Goal: Task Accomplishment & Management: Complete application form

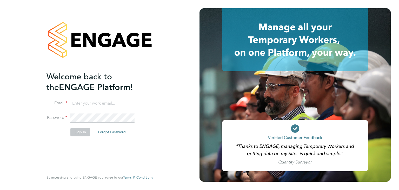
click at [112, 100] on input at bounding box center [102, 103] width 64 height 9
click at [111, 105] on input at bounding box center [102, 103] width 64 height 9
type input "[PERSON_NAME][EMAIL_ADDRESS][PERSON_NAME][DOMAIN_NAME]"
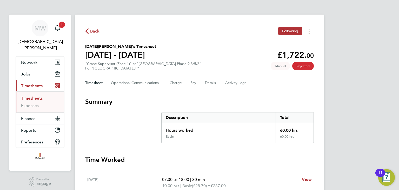
click at [92, 32] on span "Back" at bounding box center [95, 31] width 10 height 6
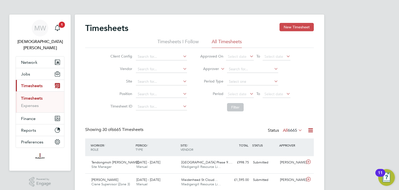
click at [309, 26] on button "New Timesheet" at bounding box center [296, 27] width 34 height 8
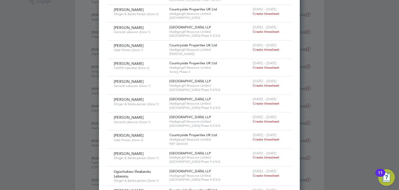
scroll to position [208, 0]
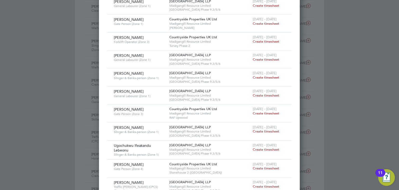
click at [255, 130] on span "Create timesheet" at bounding box center [266, 131] width 26 height 4
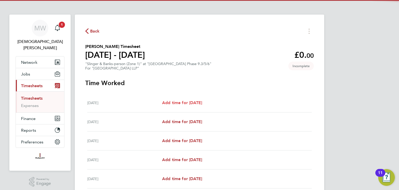
click at [193, 103] on span "Add time for [DATE]" at bounding box center [182, 102] width 40 height 5
select select "45"
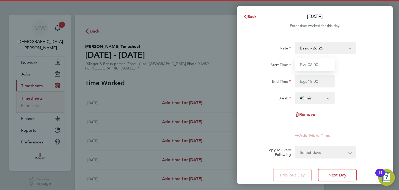
click at [305, 66] on input "Start Time" at bounding box center [314, 64] width 39 height 12
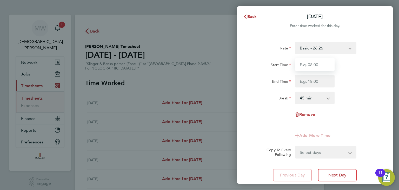
type input "07:30"
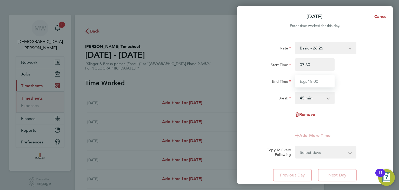
drag, startPoint x: 312, startPoint y: 79, endPoint x: 312, endPoint y: 86, distance: 7.5
click at [312, 80] on input "End Time" at bounding box center [314, 81] width 39 height 12
type input "18:00"
drag, startPoint x: 316, startPoint y: 97, endPoint x: 314, endPoint y: 100, distance: 3.6
click at [315, 98] on select "0 min 15 min 30 min 45 min 60 min 75 min 90 min" at bounding box center [311, 97] width 32 height 11
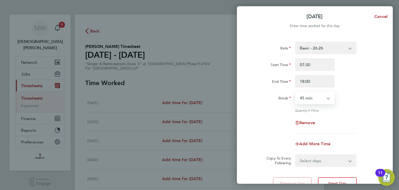
select select "30"
click at [295, 92] on select "0 min 15 min 30 min 45 min 60 min 75 min 90 min" at bounding box center [311, 97] width 32 height 11
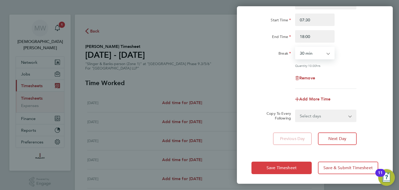
click at [298, 166] on button "Save Timesheet" at bounding box center [281, 167] width 60 height 12
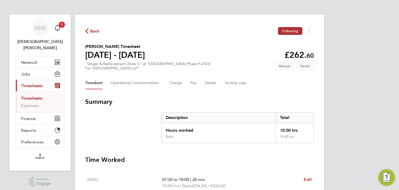
scroll to position [104, 0]
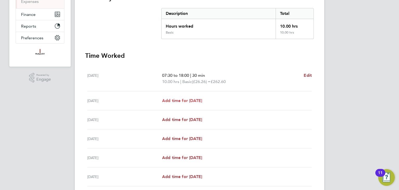
click at [193, 100] on span "Add time for [DATE]" at bounding box center [182, 100] width 40 height 5
select select "45"
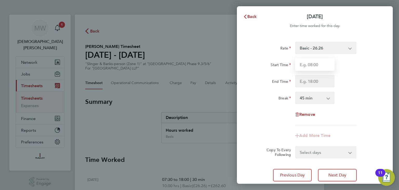
click at [306, 61] on input "Start Time" at bounding box center [314, 64] width 39 height 12
type input "07:30"
click at [304, 80] on input "End Time" at bounding box center [314, 81] width 39 height 12
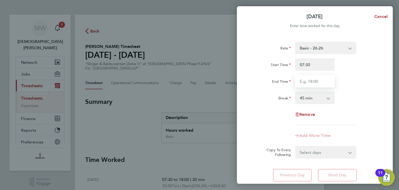
type input "18:00"
click at [307, 98] on select "0 min 15 min 30 min 45 min 60 min 75 min 90 min" at bounding box center [311, 97] width 32 height 11
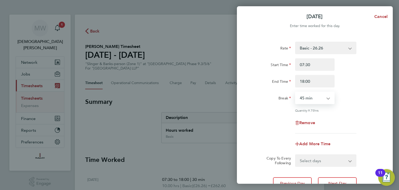
select select "30"
click at [295, 92] on select "0 min 15 min 30 min 45 min 60 min 75 min 90 min" at bounding box center [311, 97] width 32 height 11
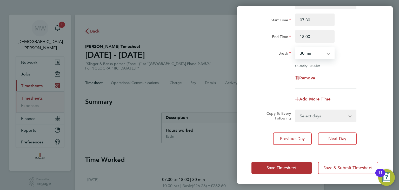
click at [325, 116] on select "Select days Day Weekday (Mon-Fri) Weekend (Sat-Sun) [DATE] [DATE] [DATE] [DATE]…" at bounding box center [322, 115] width 55 height 11
select select "WEEKDAY"
click at [295, 110] on select "Select days Day Weekday (Mon-Fri) Weekend (Sat-Sun) [DATE] [DATE] [DATE] [DATE]…" at bounding box center [322, 115] width 55 height 11
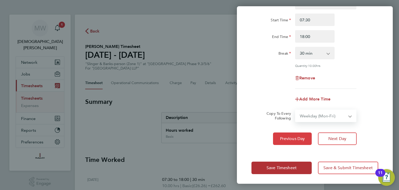
select select "[DATE]"
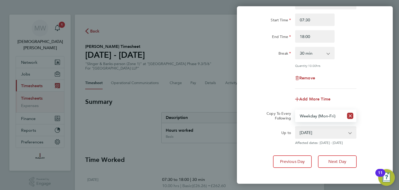
scroll to position [68, 0]
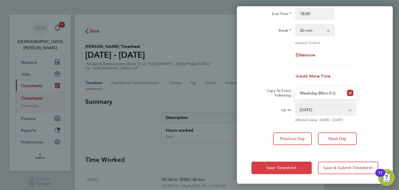
click at [282, 165] on span "Save Timesheet" at bounding box center [281, 167] width 30 height 5
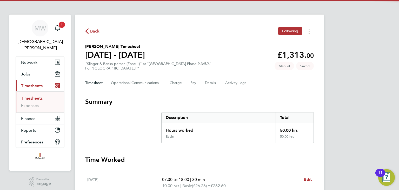
scroll to position [156, 0]
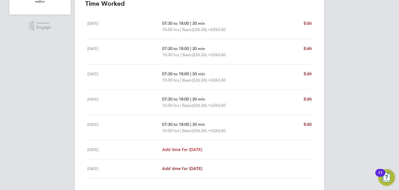
click at [194, 148] on span "Add time for [DATE]" at bounding box center [182, 149] width 40 height 5
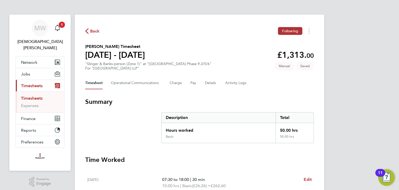
select select "45"
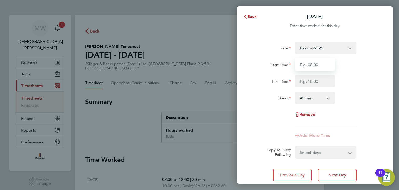
click at [316, 66] on input "Start Time" at bounding box center [314, 64] width 39 height 12
type input "07:30"
click at [316, 81] on input "End Time" at bounding box center [314, 81] width 39 height 12
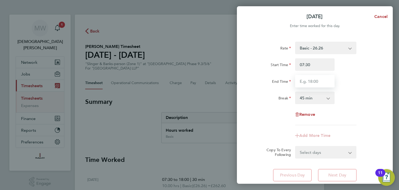
type input "15:30"
click at [310, 97] on select "0 min 15 min 30 min 45 min 60 min 75 min 90 min" at bounding box center [311, 97] width 32 height 11
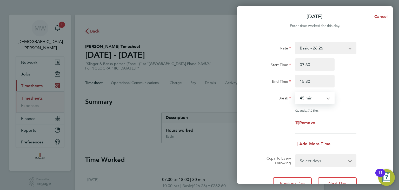
select select "30"
click at [295, 92] on select "0 min 15 min 30 min 45 min 60 min 75 min 90 min" at bounding box center [311, 97] width 32 height 11
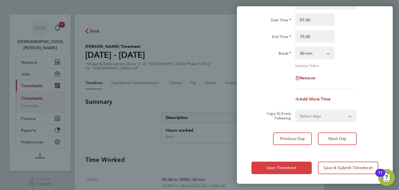
drag, startPoint x: 285, startPoint y: 164, endPoint x: 276, endPoint y: 162, distance: 9.3
click at [285, 165] on span "Save Timesheet" at bounding box center [281, 167] width 30 height 5
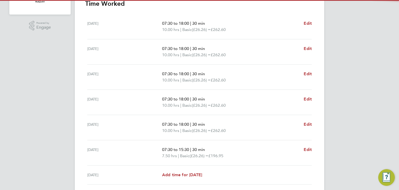
scroll to position [182, 0]
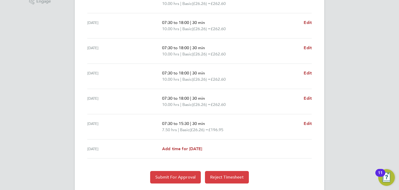
click at [180, 175] on span "Submit For Approval" at bounding box center [175, 176] width 40 height 5
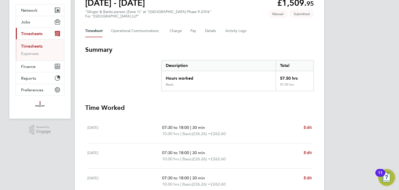
scroll to position [0, 0]
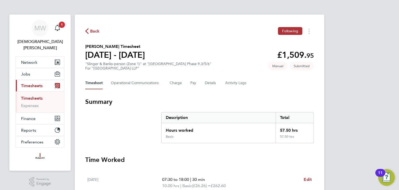
click at [97, 30] on span "Back" at bounding box center [95, 31] width 10 height 6
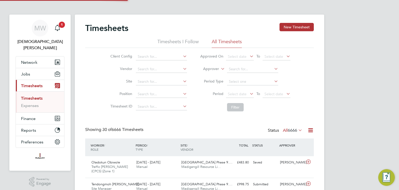
scroll to position [13, 45]
click at [291, 29] on button "New Timesheet" at bounding box center [296, 27] width 34 height 8
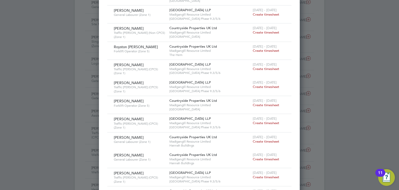
click at [258, 120] on span "Create timesheet" at bounding box center [266, 122] width 26 height 4
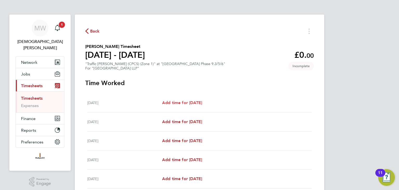
click at [196, 104] on span "Add time for [DATE]" at bounding box center [182, 102] width 40 height 5
select select "45"
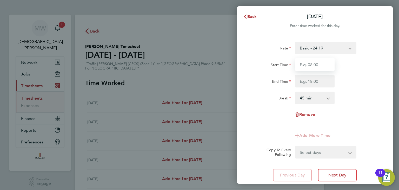
click at [306, 65] on input "Start Time" at bounding box center [314, 64] width 39 height 12
type input "07:30"
click at [316, 79] on input "End Time" at bounding box center [314, 81] width 39 height 12
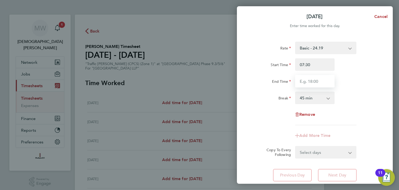
type input "18:00"
click at [314, 97] on select "0 min 15 min 30 min 45 min 60 min 75 min 90 min" at bounding box center [311, 97] width 32 height 11
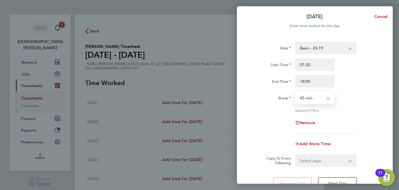
select select "30"
click at [295, 92] on select "0 min 15 min 30 min 45 min 60 min 75 min 90 min" at bounding box center [311, 97] width 32 height 11
click at [323, 160] on select "Select days Day Weekday (Mon-Fri) Weekend (Sat-Sun) [DATE] [DATE] [DATE] [DATE]…" at bounding box center [322, 159] width 55 height 11
select select "WEEKDAY"
click at [295, 154] on select "Select days Day Weekday (Mon-Fri) Weekend (Sat-Sun) [DATE] [DATE] [DATE] [DATE]…" at bounding box center [322, 159] width 55 height 11
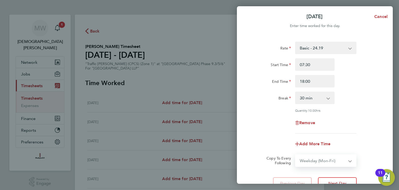
select select "[DATE]"
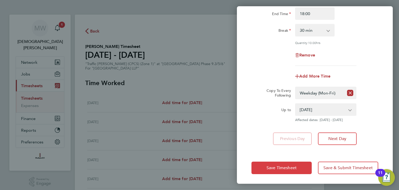
click at [281, 165] on span "Save Timesheet" at bounding box center [281, 167] width 30 height 5
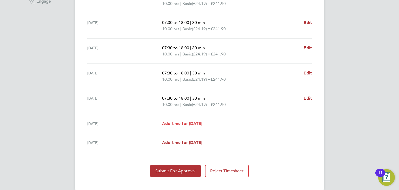
click at [183, 123] on span "Add time for [DATE]" at bounding box center [182, 123] width 40 height 5
select select "45"
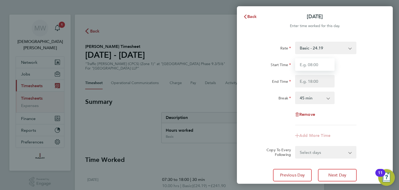
click at [305, 64] on input "Start Time" at bounding box center [314, 64] width 39 height 12
type input "07:30"
click at [315, 82] on input "End Time" at bounding box center [314, 81] width 39 height 12
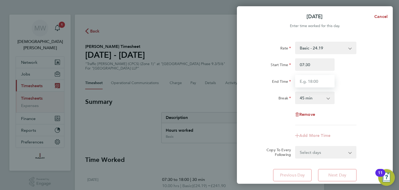
type input "15:30"
click at [315, 103] on select "0 min 15 min 30 min 45 min 60 min 75 min 90 min" at bounding box center [311, 97] width 32 height 11
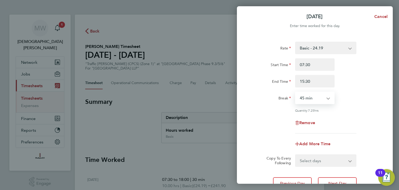
select select "30"
click at [295, 92] on select "0 min 15 min 30 min 45 min 60 min 75 min 90 min" at bounding box center [311, 97] width 32 height 11
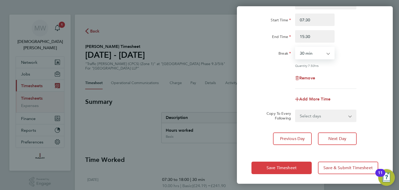
click at [283, 166] on span "Save Timesheet" at bounding box center [281, 167] width 30 height 5
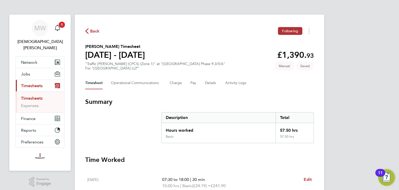
click at [95, 33] on span "Back" at bounding box center [95, 31] width 10 height 6
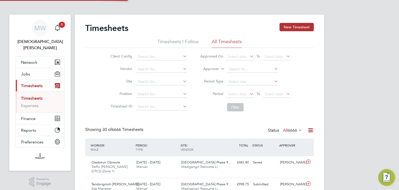
scroll to position [13, 45]
click at [290, 30] on button "New Timesheet" at bounding box center [296, 27] width 34 height 8
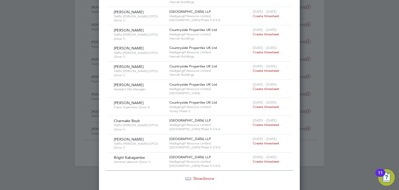
click at [208, 176] on span "Show 3 more" at bounding box center [203, 178] width 21 height 5
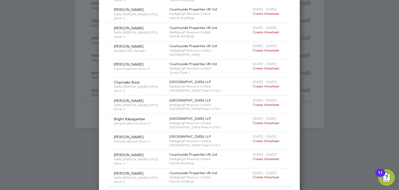
click at [259, 138] on span "Create timesheet" at bounding box center [266, 140] width 26 height 4
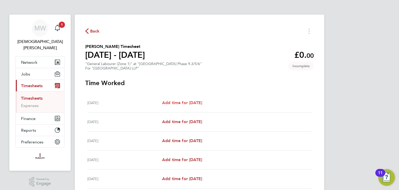
click at [188, 102] on span "Add time for [DATE]" at bounding box center [182, 102] width 40 height 5
select select "45"
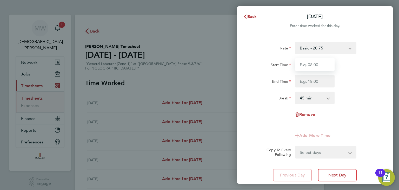
click at [305, 63] on input "Start Time" at bounding box center [314, 64] width 39 height 12
type input "07:30"
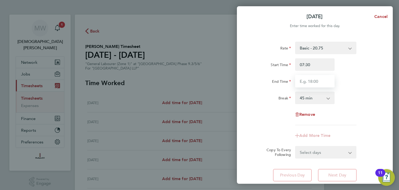
click at [312, 78] on input "End Time" at bounding box center [314, 81] width 39 height 12
type input "18:00"
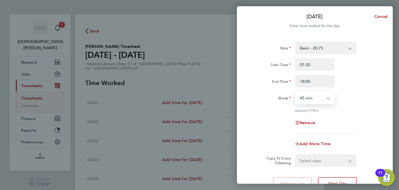
click at [314, 99] on select "0 min 15 min 30 min 45 min 60 min 75 min 90 min" at bounding box center [311, 97] width 32 height 11
select select "30"
click at [295, 92] on select "0 min 15 min 30 min 45 min 60 min 75 min 90 min" at bounding box center [311, 97] width 32 height 11
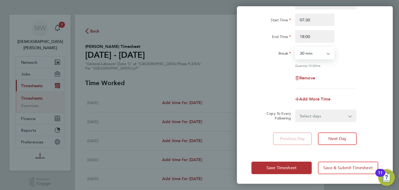
click at [322, 117] on select "Select days Day Weekday (Mon-Fri) Weekend (Sat-Sun) [DATE] [DATE] [DATE] [DATE]…" at bounding box center [322, 115] width 55 height 11
select select "WEEKDAY"
click at [295, 110] on select "Select days Day Weekday (Mon-Fri) Weekend (Sat-Sun) [DATE] [DATE] [DATE] [DATE]…" at bounding box center [322, 115] width 55 height 11
select select "[DATE]"
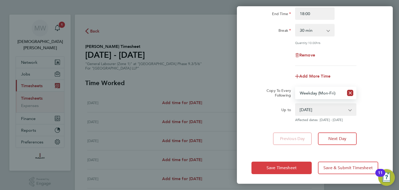
click at [280, 165] on span "Save Timesheet" at bounding box center [281, 167] width 30 height 5
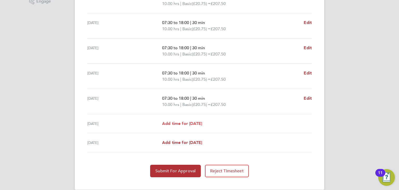
click at [190, 125] on span "Add time for [DATE]" at bounding box center [182, 123] width 40 height 5
select select "45"
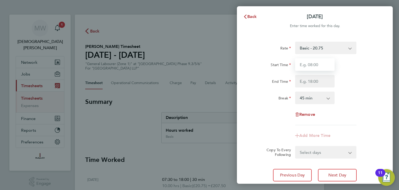
click at [311, 65] on input "Start Time" at bounding box center [314, 64] width 39 height 12
type input "07:30"
click at [314, 81] on input "End Time" at bounding box center [314, 81] width 39 height 12
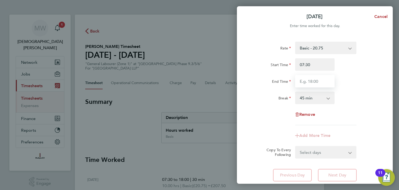
type input "15:30"
click at [311, 98] on select "0 min 15 min 30 min 45 min 60 min 75 min 90 min" at bounding box center [311, 97] width 32 height 11
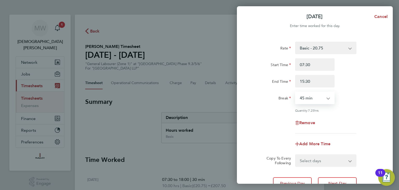
select select "30"
click at [295, 92] on select "0 min 15 min 30 min 45 min 60 min 75 min 90 min" at bounding box center [311, 97] width 32 height 11
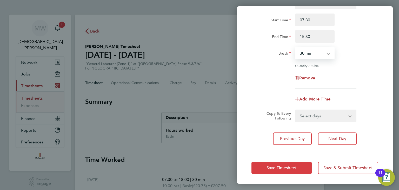
click at [281, 166] on span "Save Timesheet" at bounding box center [281, 167] width 30 height 5
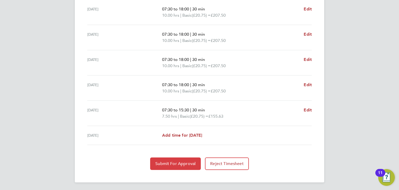
click at [169, 162] on span "Submit For Approval" at bounding box center [175, 163] width 40 height 5
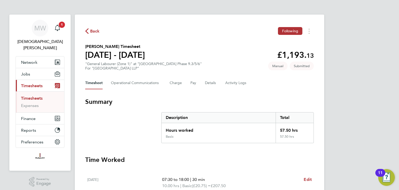
click at [89, 32] on span "Back" at bounding box center [92, 30] width 15 height 5
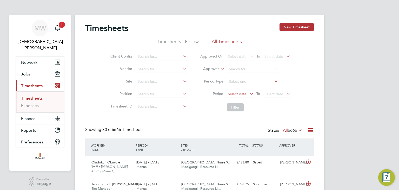
click at [248, 95] on span "Select date" at bounding box center [240, 94] width 28 height 7
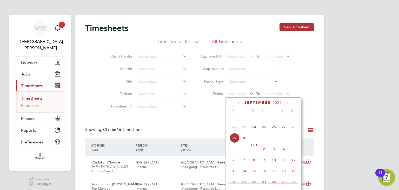
click at [232, 131] on span "22" at bounding box center [234, 127] width 10 height 10
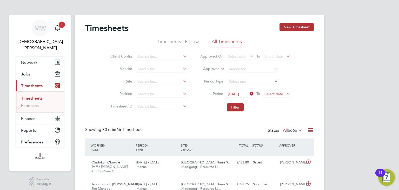
click at [282, 92] on span "Select date" at bounding box center [276, 94] width 28 height 7
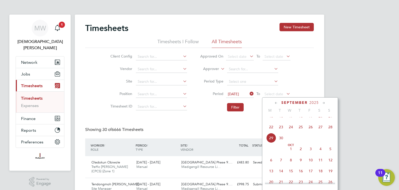
click at [330, 132] on span "28" at bounding box center [330, 127] width 10 height 10
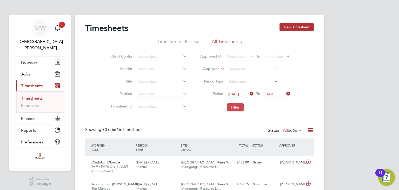
click at [238, 107] on button "Filter" at bounding box center [235, 107] width 17 height 8
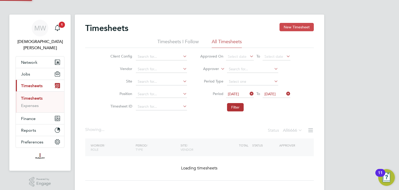
click at [294, 28] on button "New Timesheet" at bounding box center [296, 27] width 34 height 8
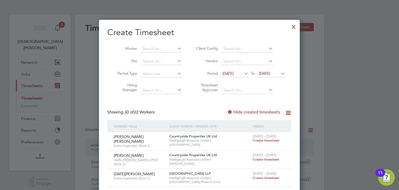
drag, startPoint x: 241, startPoint y: 70, endPoint x: 239, endPoint y: 93, distance: 22.5
click at [241, 70] on span "[DATE]" at bounding box center [234, 73] width 28 height 7
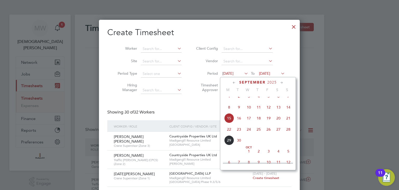
click at [228, 132] on span "22" at bounding box center [229, 129] width 10 height 10
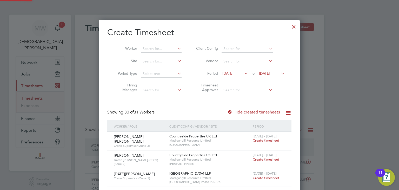
drag, startPoint x: 274, startPoint y: 73, endPoint x: 282, endPoint y: 92, distance: 19.9
click at [270, 73] on span "[DATE]" at bounding box center [264, 73] width 11 height 5
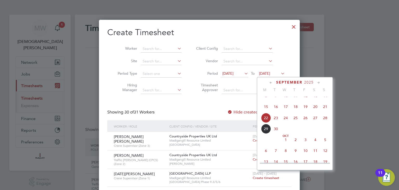
click at [324, 122] on span "28" at bounding box center [325, 118] width 10 height 10
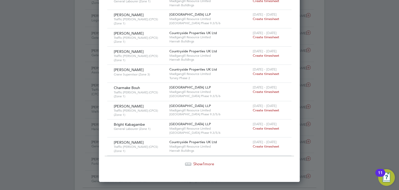
click at [208, 161] on span "Show 1 more" at bounding box center [203, 163] width 21 height 5
